Goal: Task Accomplishment & Management: Manage account settings

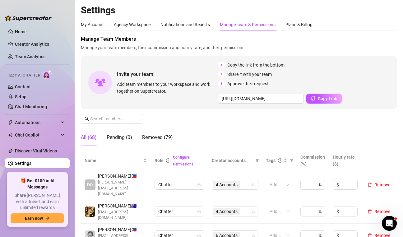
drag, startPoint x: 390, startPoint y: 35, endPoint x: 362, endPoint y: 35, distance: 27.4
click at [380, 24] on div "My Account Agency Workspace Notifications and Reports Manage Team & Permissions…" at bounding box center [239, 25] width 316 height 12
click at [388, 29] on div "My Account Agency Workspace Notifications and Reports Manage Team & Permissions…" at bounding box center [239, 25] width 316 height 12
click at [382, 16] on h2 "Settings" at bounding box center [239, 10] width 316 height 12
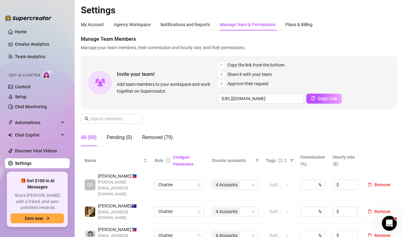
click at [376, 51] on div "Manage Team Members Manage your team members, their commission and hourly rate,…" at bounding box center [239, 93] width 316 height 116
click at [375, 41] on span "Manage Team Members" at bounding box center [239, 38] width 316 height 7
click at [375, 76] on div "2 Share it with your team" at bounding box center [303, 74] width 171 height 7
click at [385, 44] on span "Manage your team members, their commission and hourly rate, and their permissio…" at bounding box center [239, 47] width 316 height 7
click at [384, 38] on span "Manage Team Members" at bounding box center [239, 38] width 316 height 7
